Goal: Check status: Check status

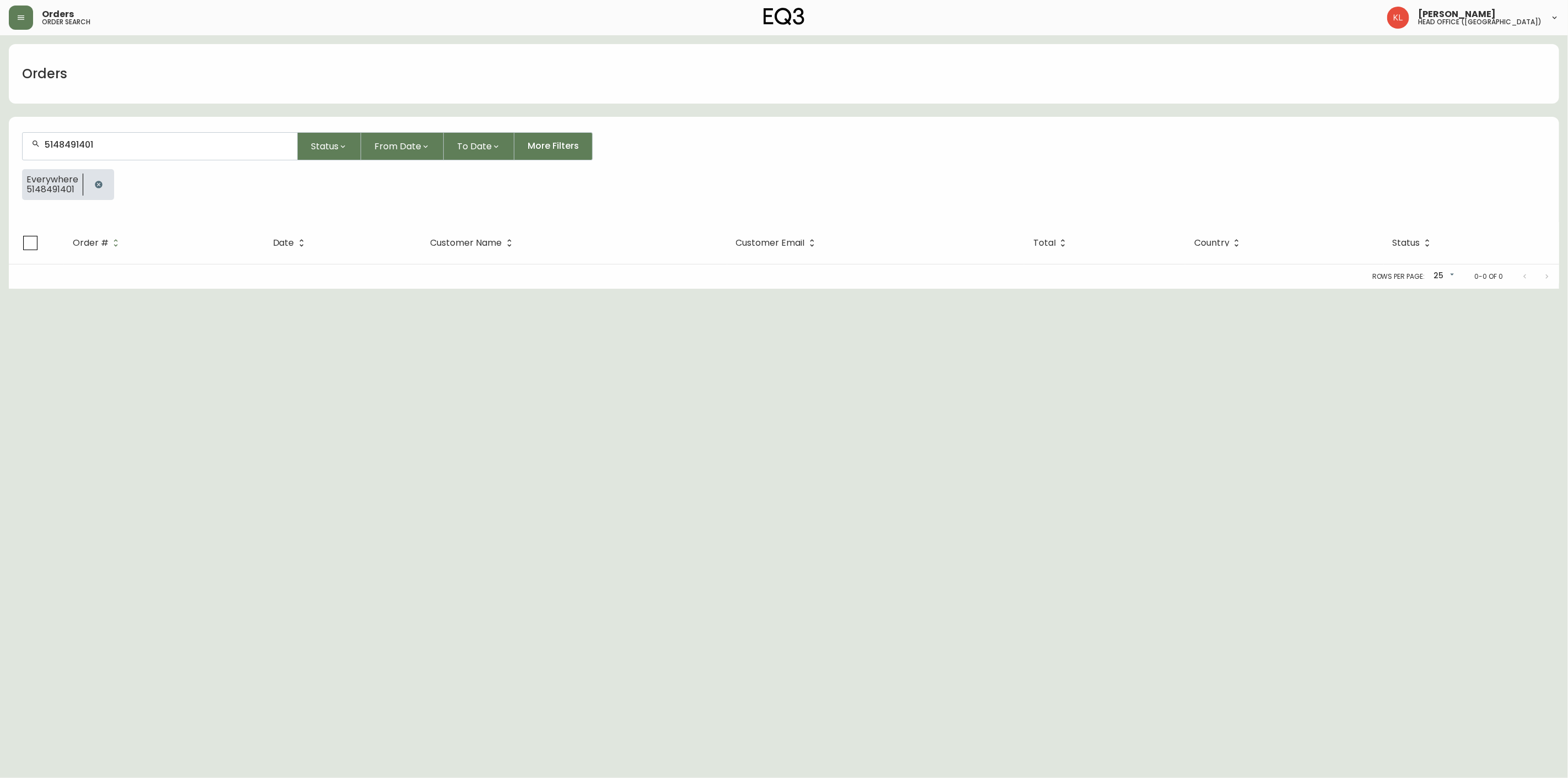
drag, startPoint x: 0, startPoint y: 0, endPoint x: -141, endPoint y: 184, distance: 231.8
click at [0, 184] on html "Orders order search [PERSON_NAME] head office ([GEOGRAPHIC_DATA]) Orders 514849…" at bounding box center [784, 144] width 1568 height 289
type input "5148491401 4134363"
drag, startPoint x: 155, startPoint y: 142, endPoint x: -274, endPoint y: 181, distance: 430.8
click at [0, 181] on html "Orders order search [PERSON_NAME] head office ([GEOGRAPHIC_DATA]) Orders Status…" at bounding box center [784, 144] width 1568 height 289
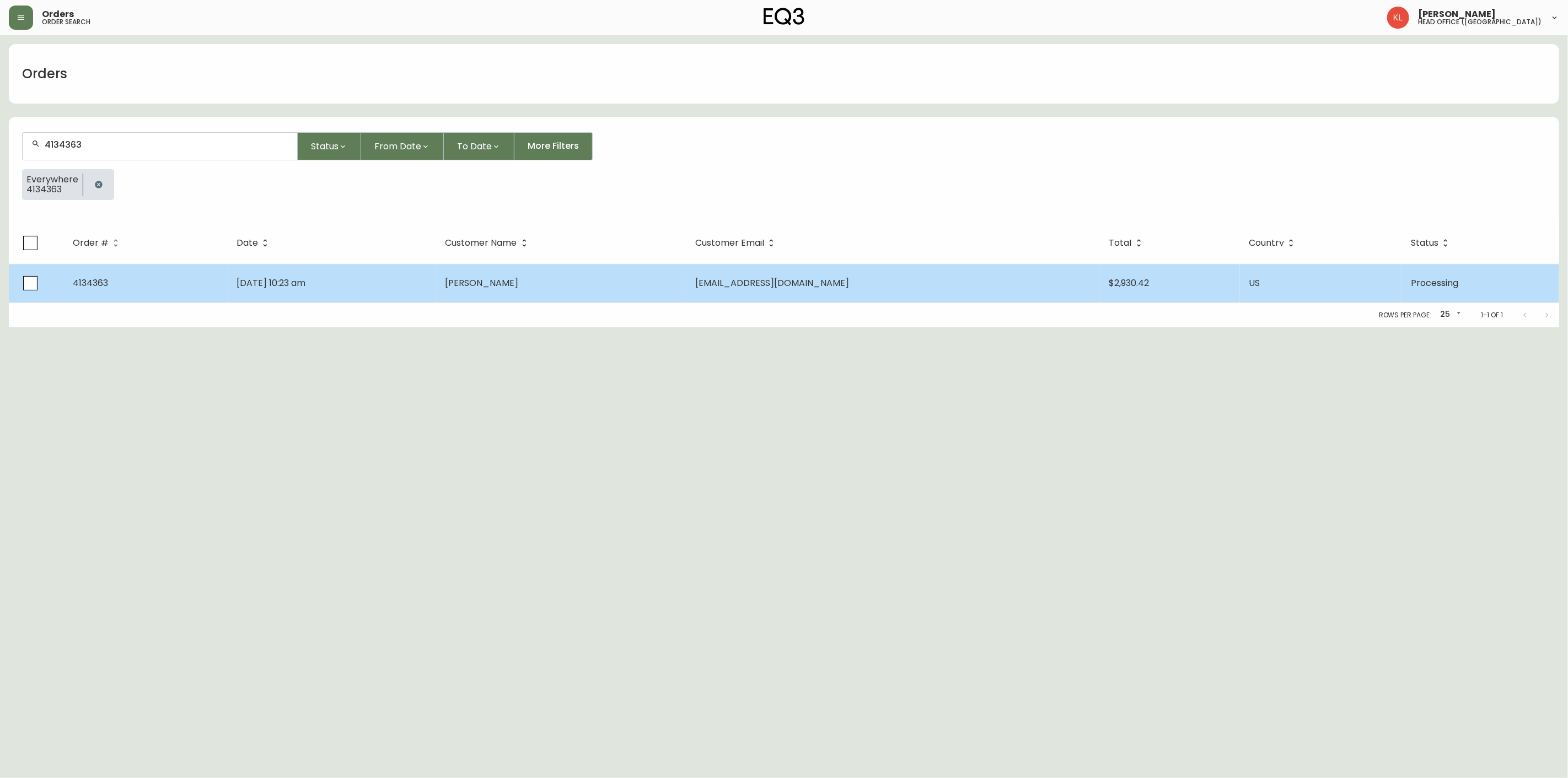
type input "4134363"
click at [253, 277] on span "[DATE] 10:23 am" at bounding box center [271, 283] width 69 height 12
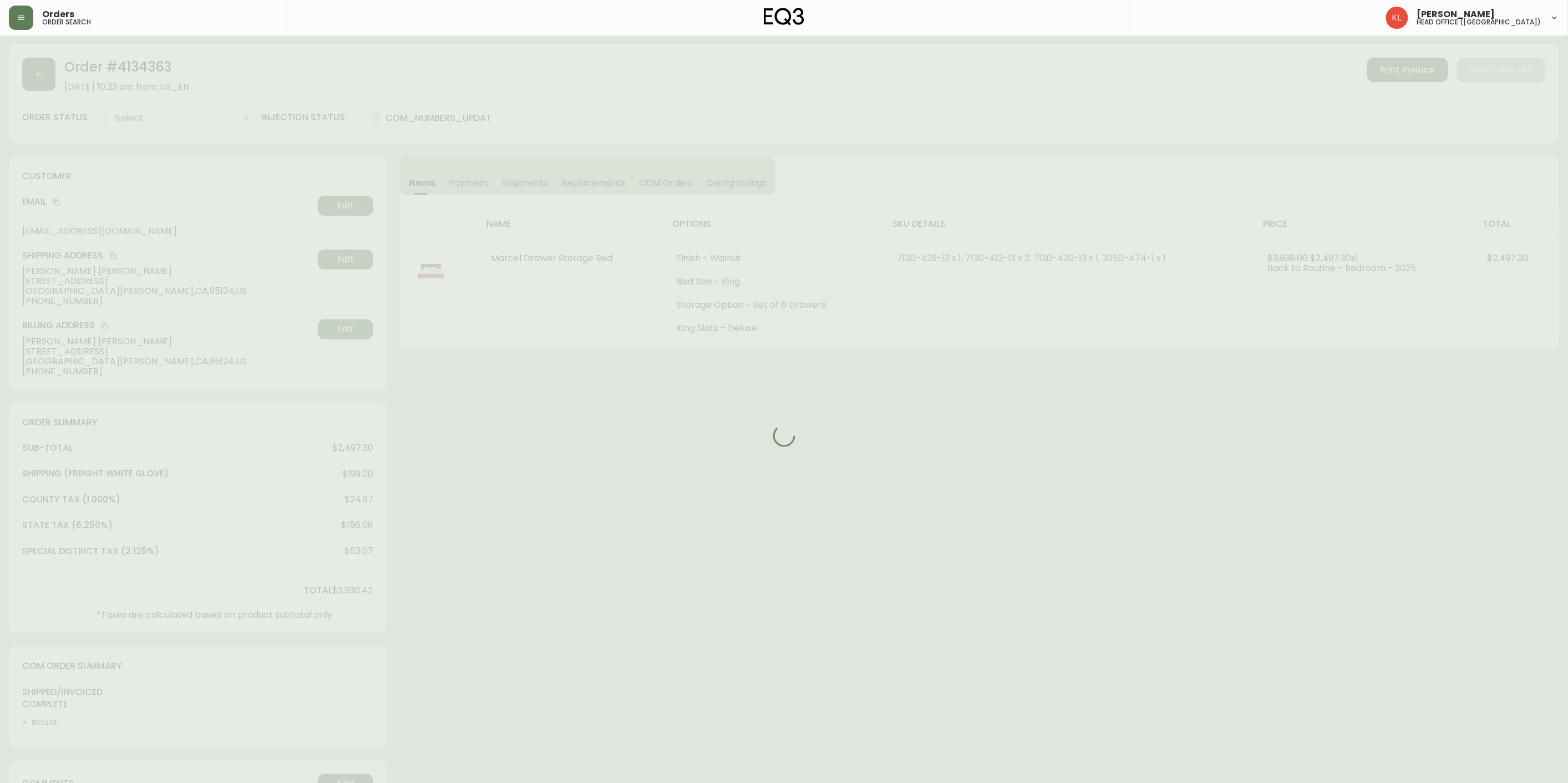
type input "Processing"
select select "PROCESSING"
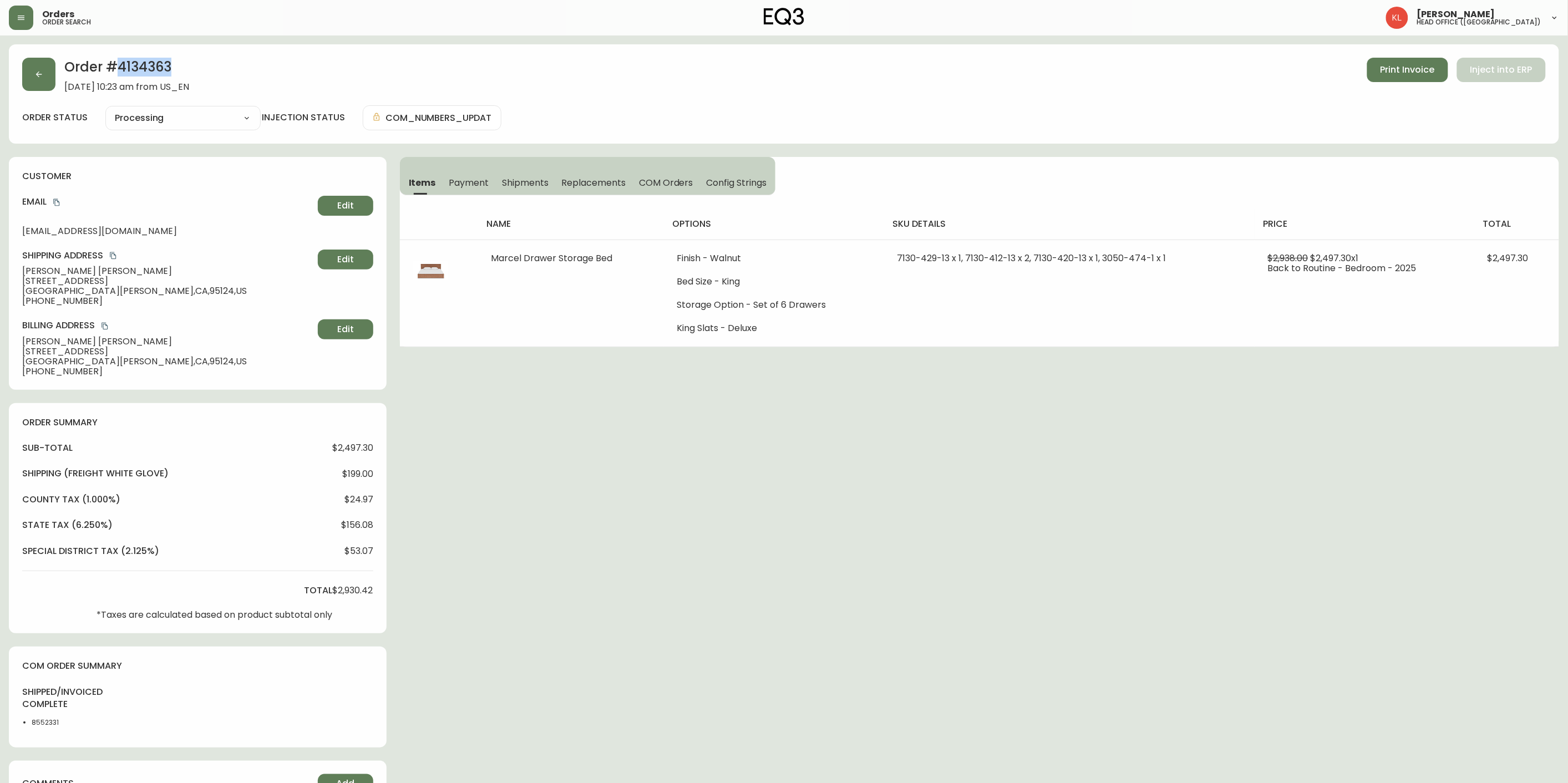
drag, startPoint x: 175, startPoint y: 73, endPoint x: 118, endPoint y: 73, distance: 57.0
click at [118, 73] on h2 "Order # 4134363" at bounding box center [126, 69] width 125 height 24
copy h2 "4134363"
